Goal: Transaction & Acquisition: Book appointment/travel/reservation

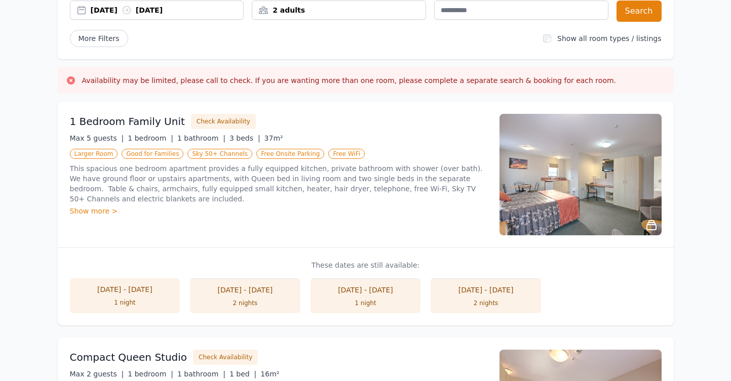
scroll to position [120, 0]
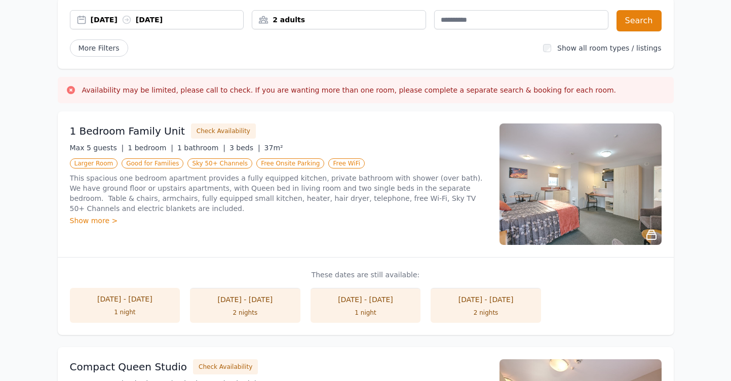
click at [121, 136] on h3 "1 Bedroom Family Unit" at bounding box center [127, 131] width 115 height 14
click at [107, 181] on p "This spacious one bedroom apartment provides a fully equipped kitchen, private …" at bounding box center [278, 193] width 417 height 41
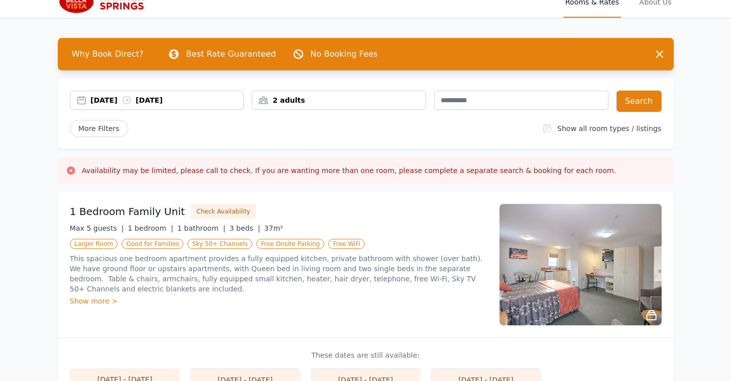
scroll to position [39, 0]
click at [151, 247] on span "Good for Families" at bounding box center [153, 244] width 62 height 10
click at [123, 207] on h3 "1 Bedroom Family Unit" at bounding box center [127, 212] width 115 height 14
click at [216, 222] on div "1 Bedroom Family Unit Check Availability Max 5 guests | 1 bedroom | 1 bathroom …" at bounding box center [278, 265] width 417 height 122
click at [212, 215] on button "Check Availability" at bounding box center [223, 211] width 65 height 15
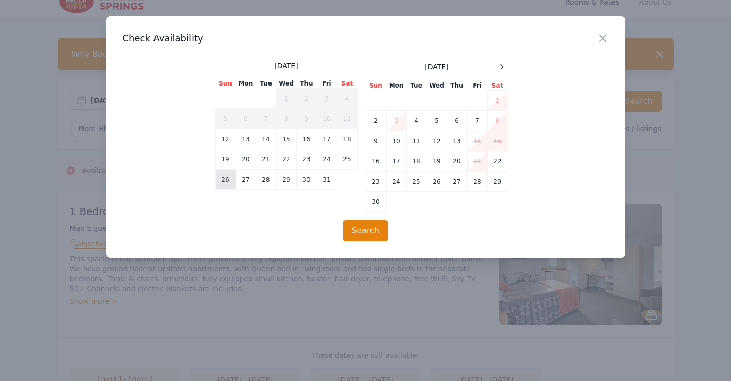
click at [225, 180] on td "26" at bounding box center [225, 180] width 20 height 20
click at [248, 178] on td "27" at bounding box center [246, 180] width 20 height 20
click at [357, 227] on button "Search" at bounding box center [365, 230] width 45 height 21
